Goal: Find specific page/section: Find specific page/section

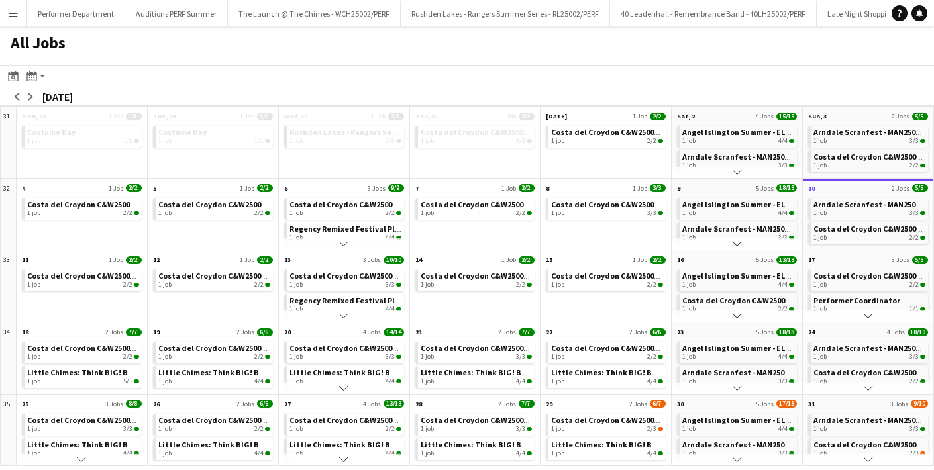
scroll to position [0, 2081]
click at [13, 17] on app-icon "Menu" at bounding box center [13, 13] width 11 height 11
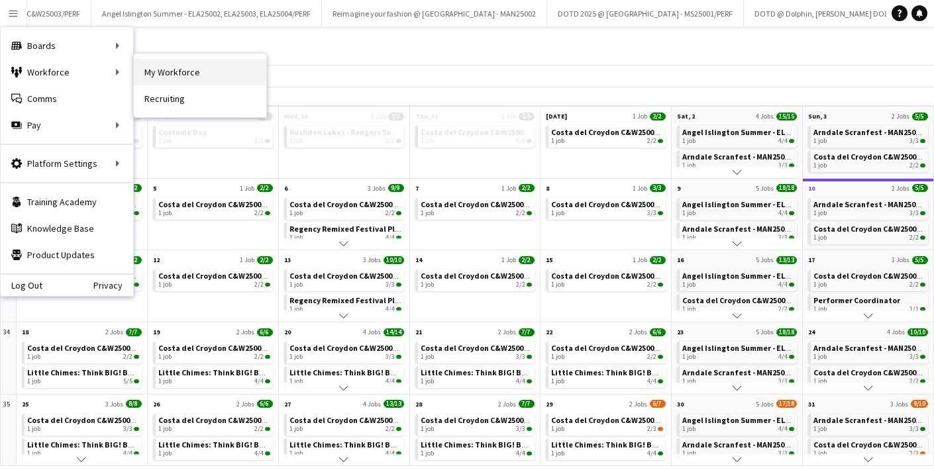
click at [199, 64] on link "My Workforce" at bounding box center [200, 72] width 132 height 26
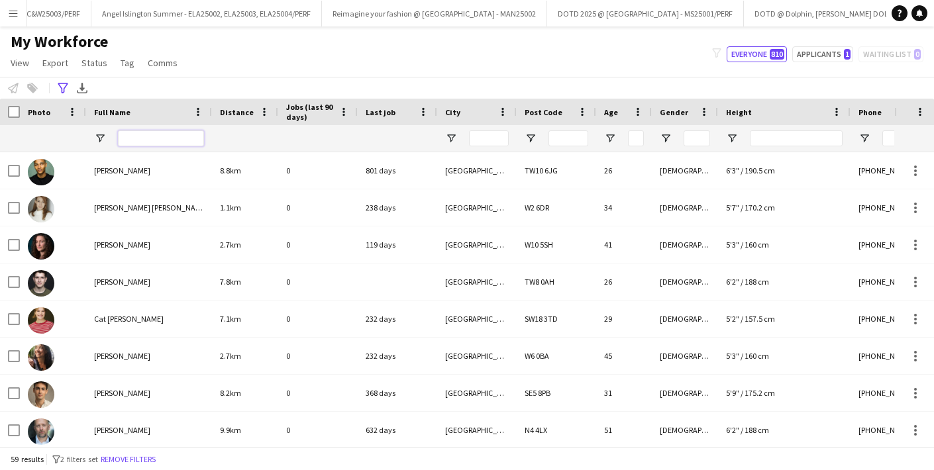
click at [142, 133] on input "Full Name Filter Input" at bounding box center [161, 138] width 86 height 16
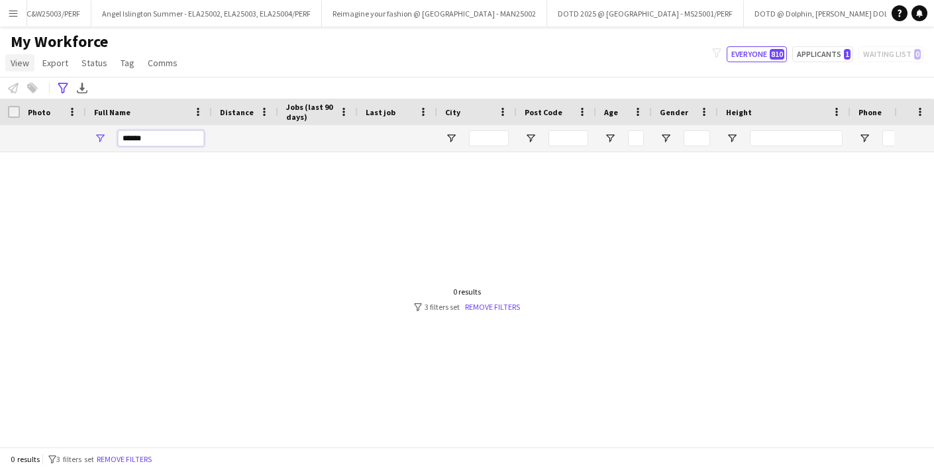
type input "******"
click at [22, 56] on link "View" at bounding box center [19, 62] width 29 height 17
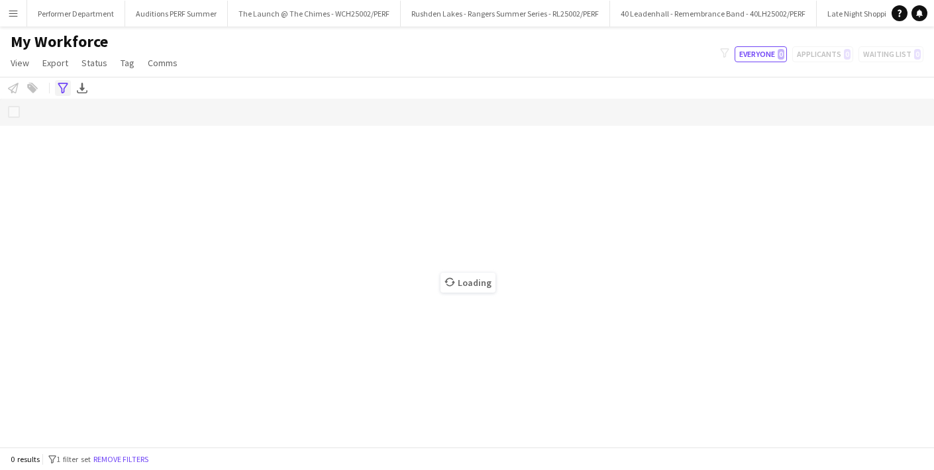
click at [62, 89] on icon at bounding box center [63, 88] width 10 height 11
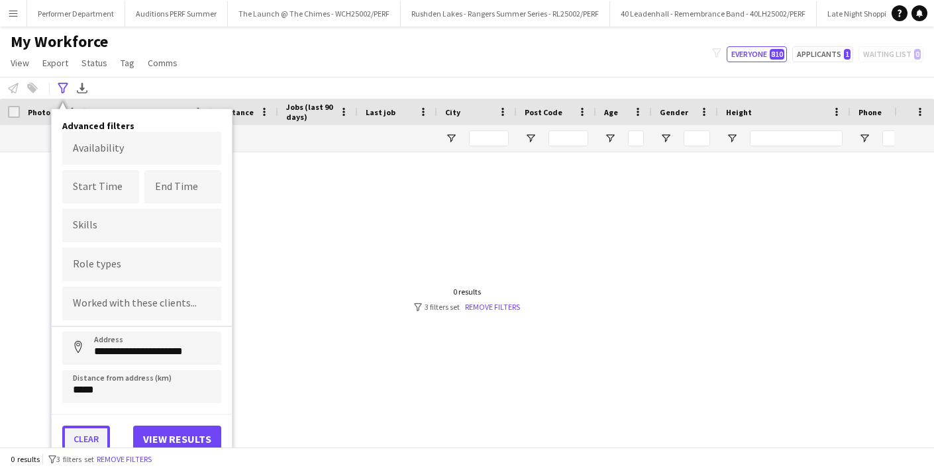
click at [77, 440] on button "Clear" at bounding box center [86, 439] width 48 height 26
